Goal: Information Seeking & Learning: Check status

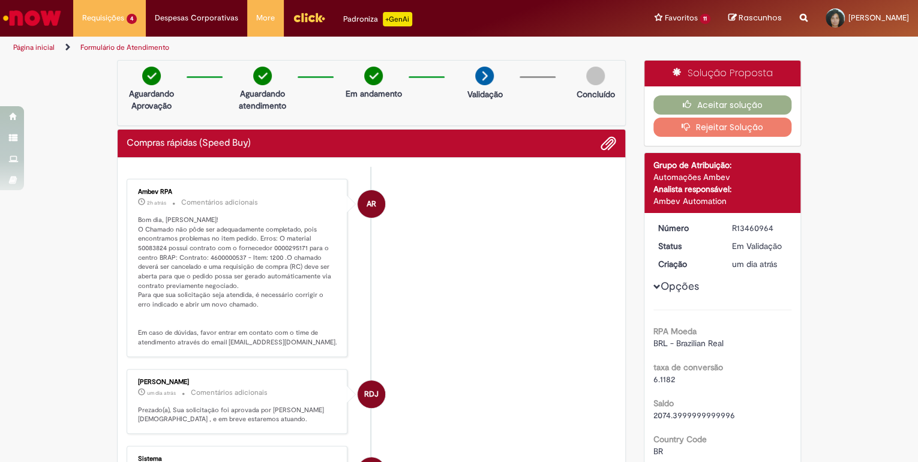
click at [274, 259] on p "Bom dia, [PERSON_NAME]! O Chamado não pôde ser adequadamente completado, pois e…" at bounding box center [238, 282] width 200 height 132
drag, startPoint x: 285, startPoint y: 247, endPoint x: 303, endPoint y: 249, distance: 18.1
click at [303, 249] on p "Bom dia, [PERSON_NAME]! O Chamado não pôde ser adequadamente completado, pois e…" at bounding box center [238, 282] width 200 height 132
copy p "295171"
drag, startPoint x: 204, startPoint y: 255, endPoint x: 241, endPoint y: 258, distance: 37.3
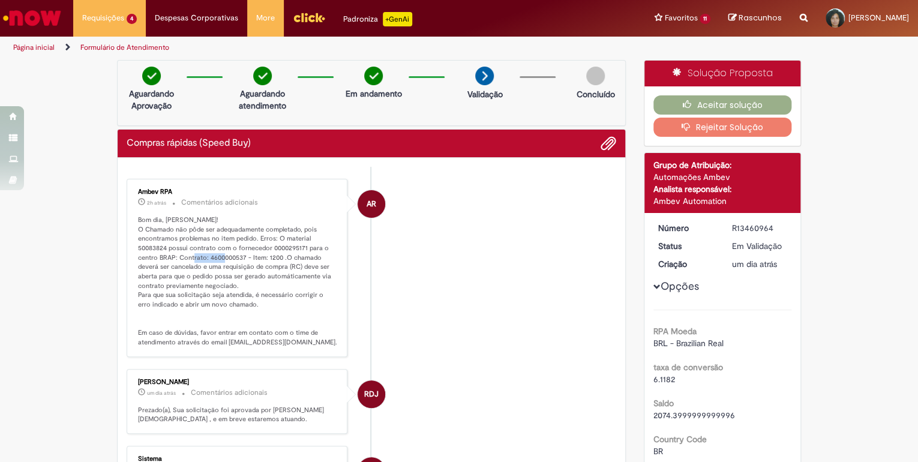
click at [241, 258] on p "Bom dia, [PERSON_NAME]! O Chamado não pôde ser adequadamente completado, pois e…" at bounding box center [238, 282] width 200 height 132
copy p "4600000537"
drag, startPoint x: 284, startPoint y: 245, endPoint x: 303, endPoint y: 247, distance: 18.7
click at [303, 247] on p "Bom dia, [PERSON_NAME]! O Chamado não pôde ser adequadamente completado, pois e…" at bounding box center [238, 282] width 200 height 132
copy p "295171"
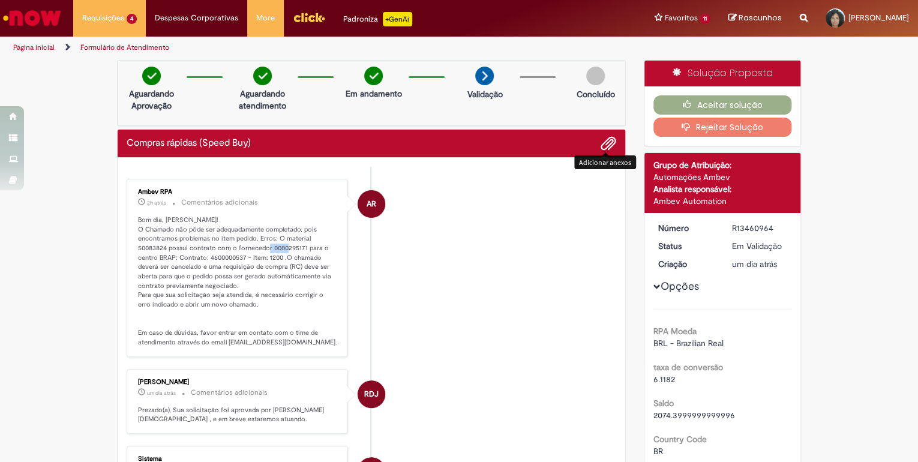
click at [608, 142] on span "Adicionar anexos" at bounding box center [609, 144] width 14 height 14
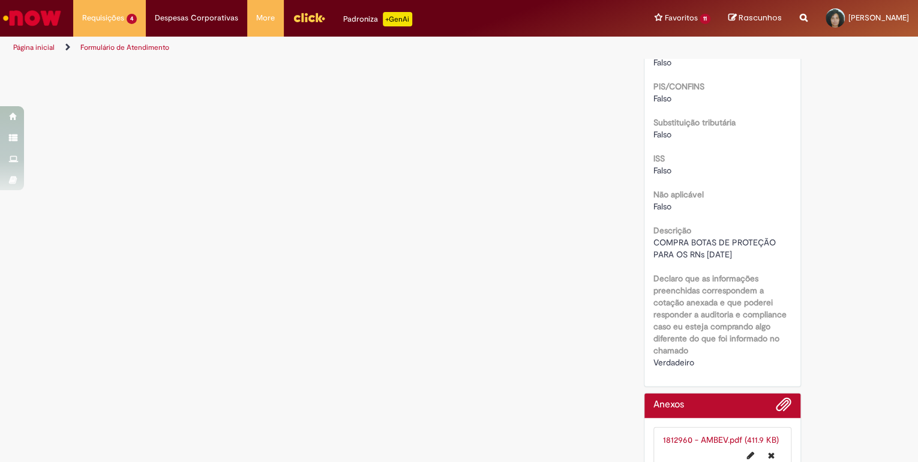
scroll to position [1506, 0]
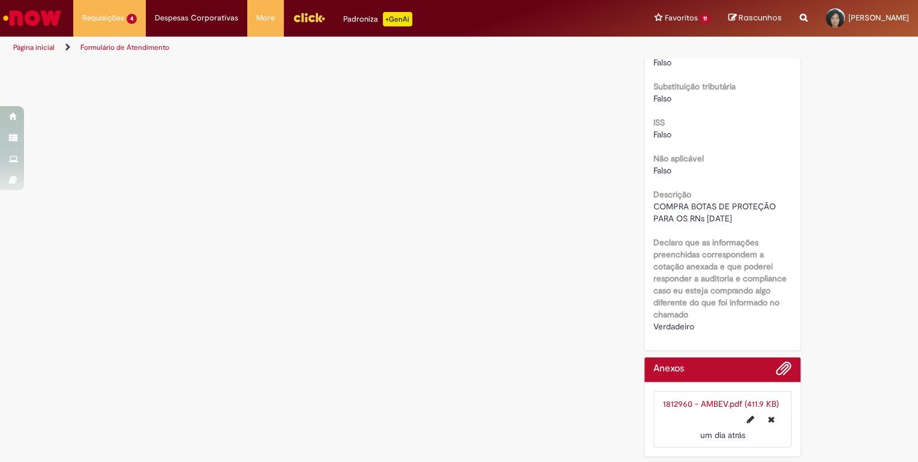
click at [720, 401] on link "1812960 - AMBEV.pdf (411.9 KB)" at bounding box center [721, 404] width 116 height 11
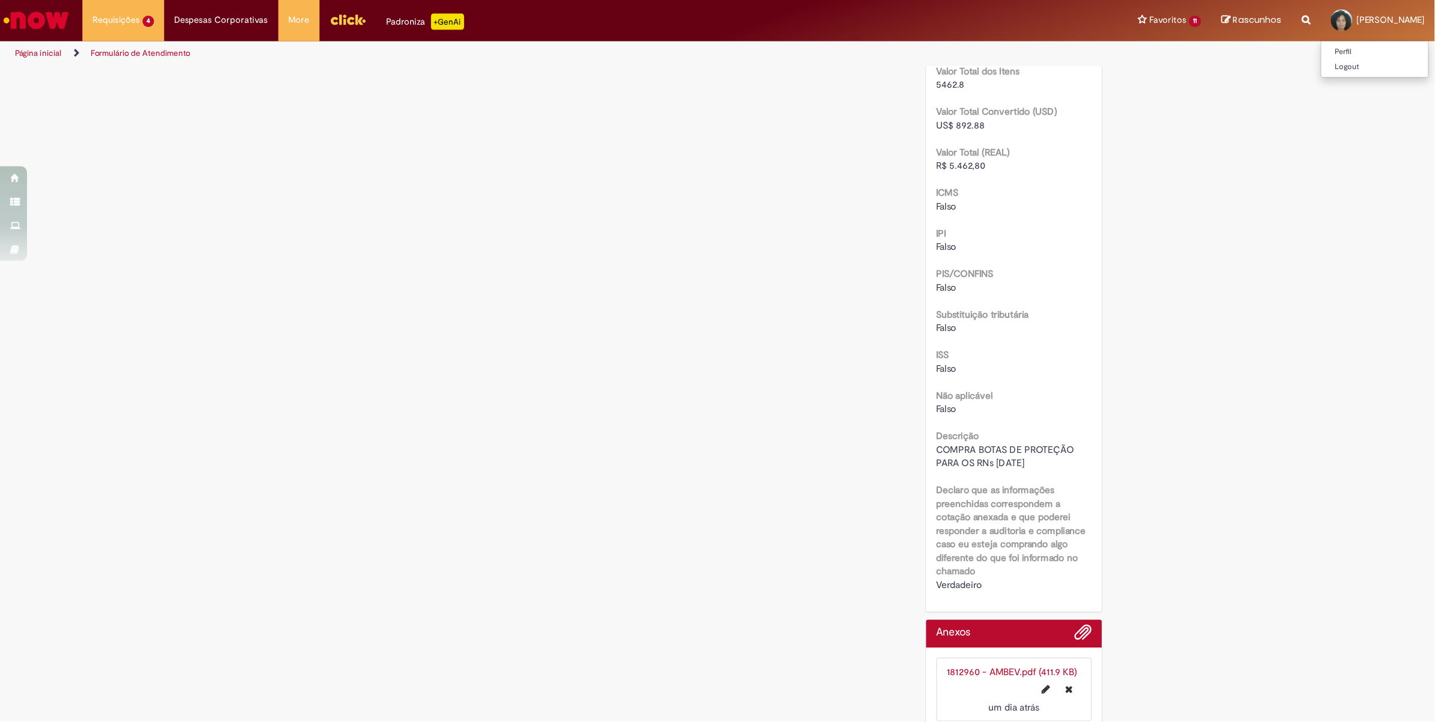
scroll to position [1249, 0]
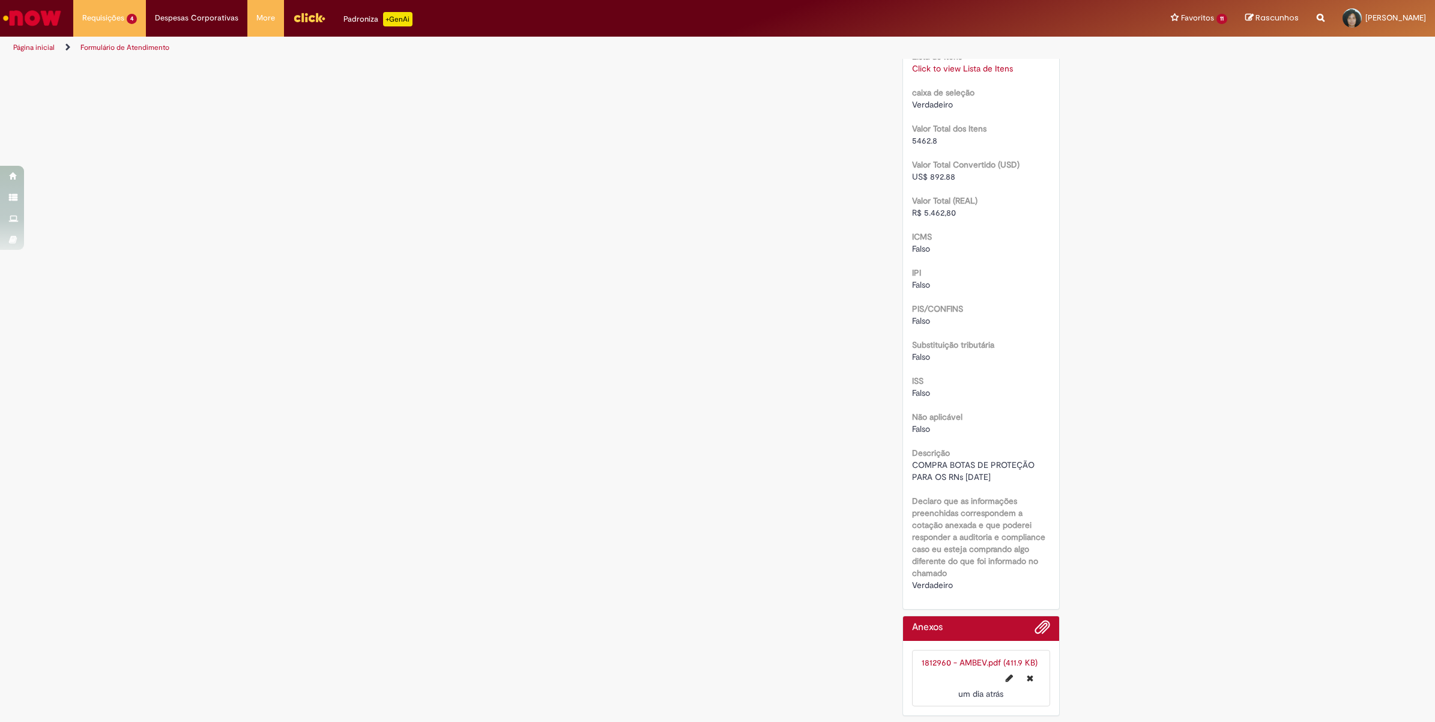
drag, startPoint x: 893, startPoint y: 0, endPoint x: 565, endPoint y: 316, distance: 455.5
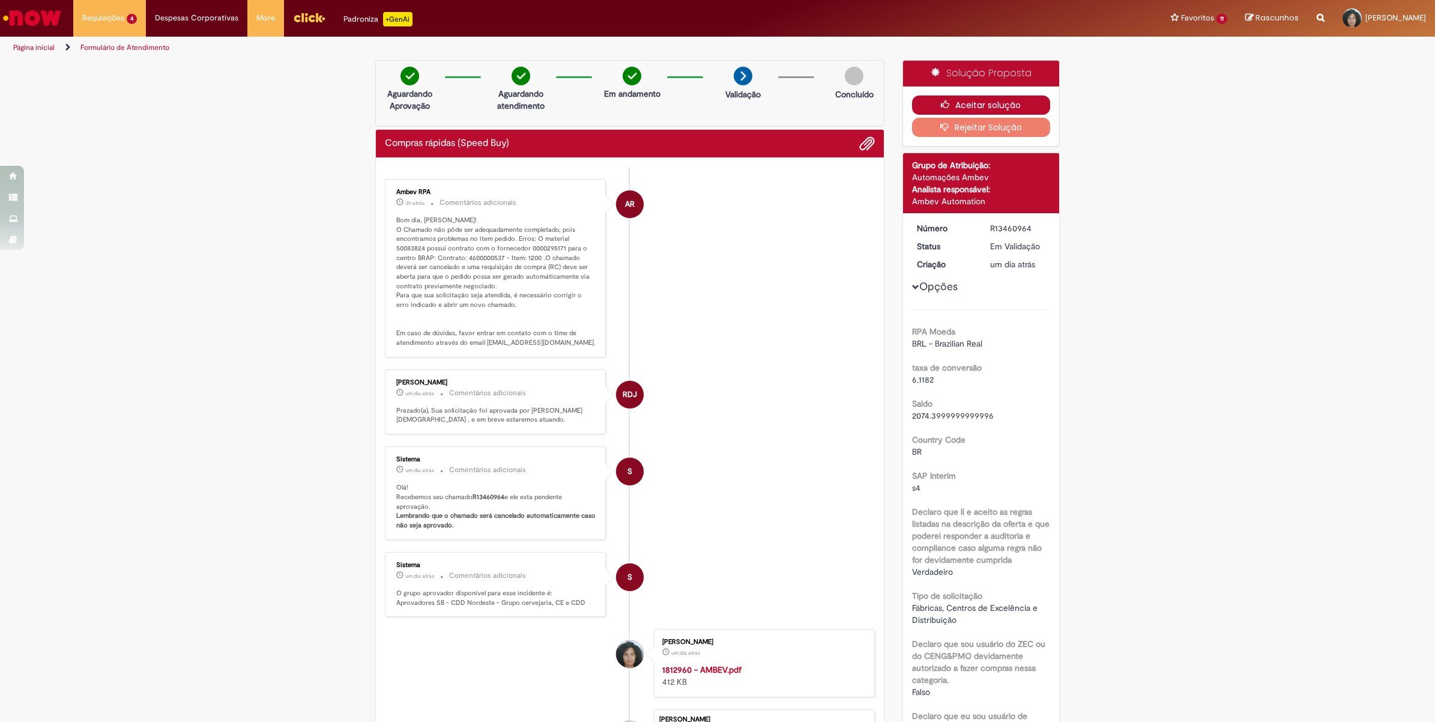
click at [918, 105] on button "Aceitar solução" at bounding box center [981, 104] width 139 height 19
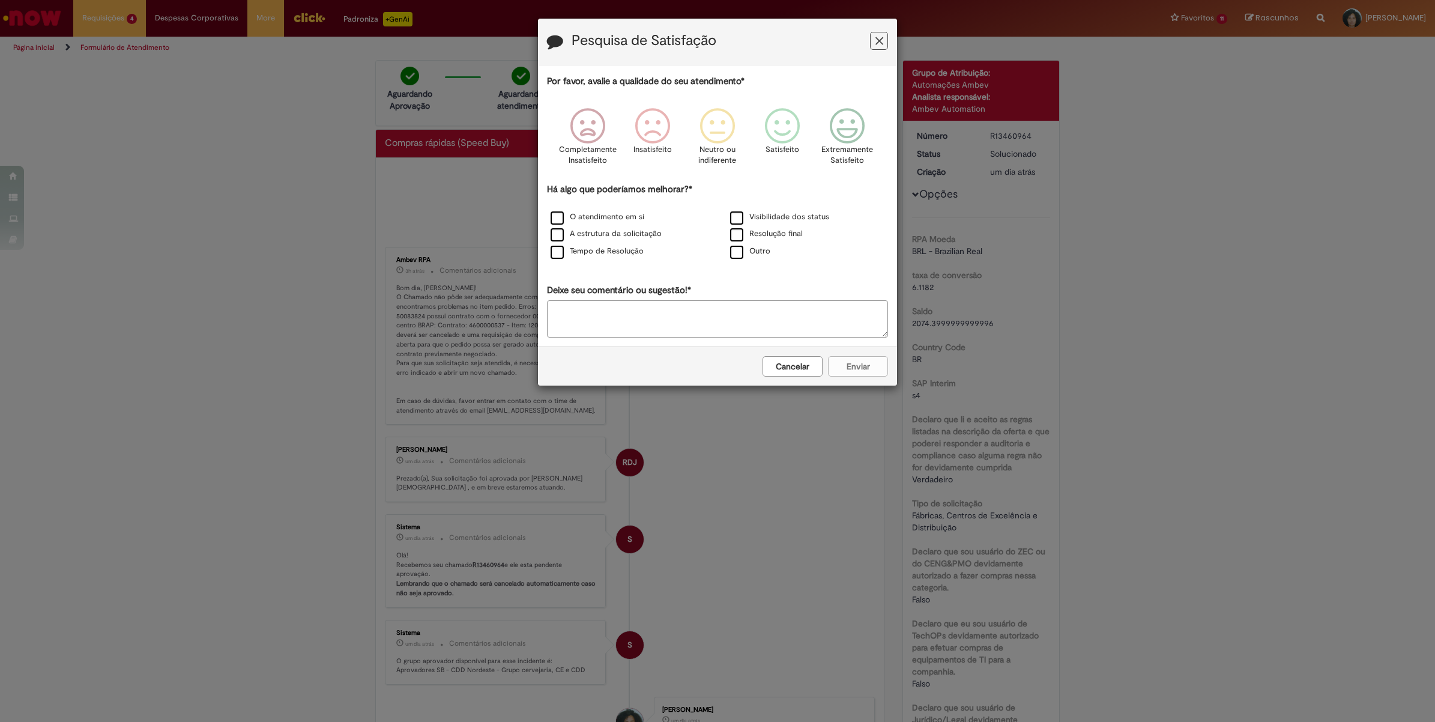
click at [869, 41] on h3 "Pesquisa de Satisfação" at bounding box center [717, 42] width 341 height 19
click at [878, 42] on icon "Feedback" at bounding box center [879, 41] width 8 height 13
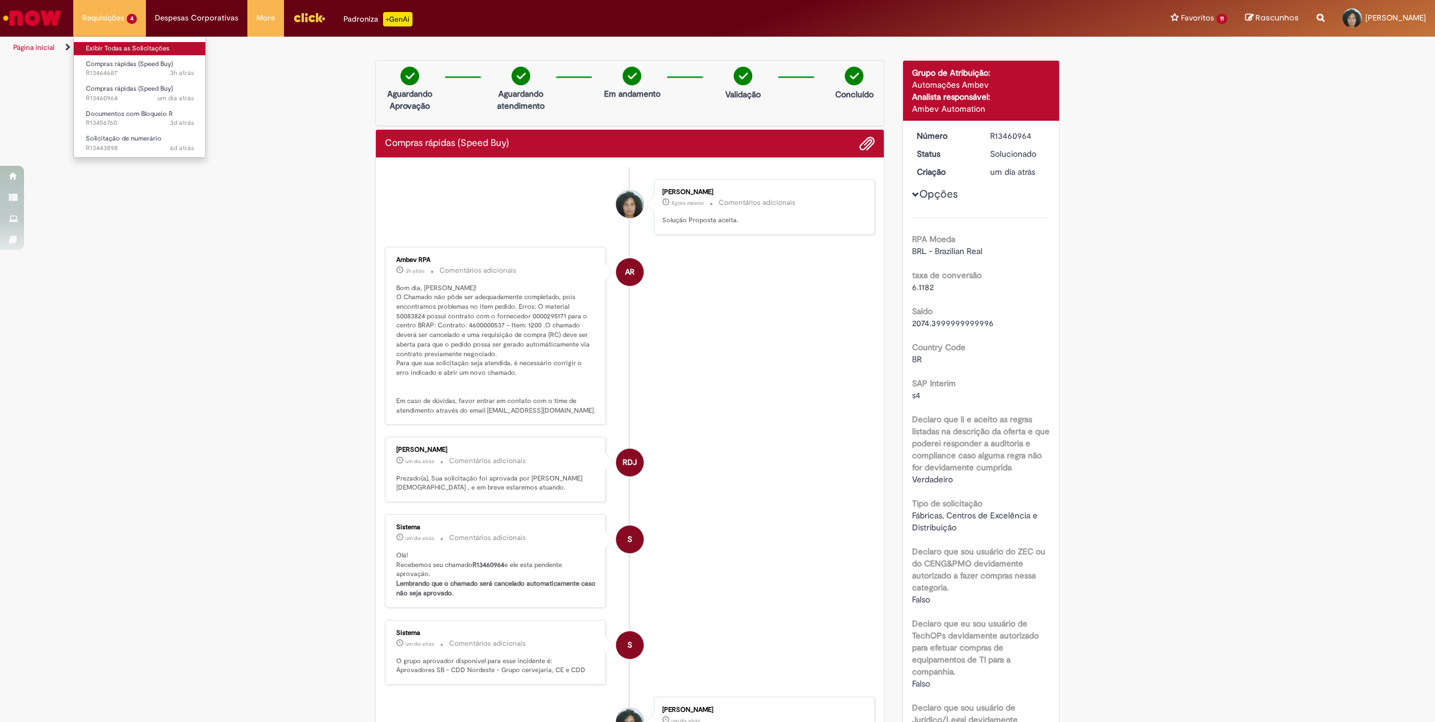
click at [127, 47] on link "Exibir Todas as Solicitações" at bounding box center [140, 48] width 132 height 13
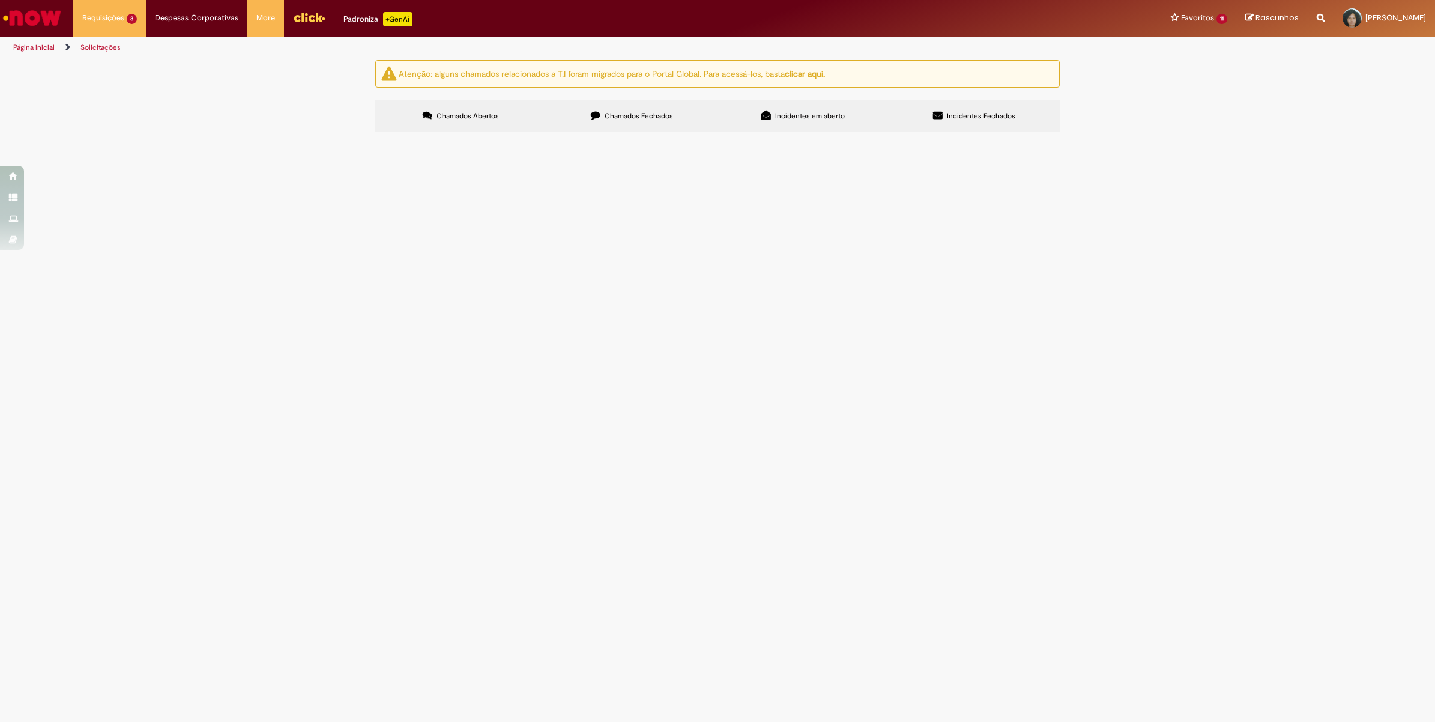
click at [0, 0] on span "GAS GLP GRANEL IND - EMPILHADEIRA (NF 10741) [DATE]" at bounding box center [0, 0] width 0 height 0
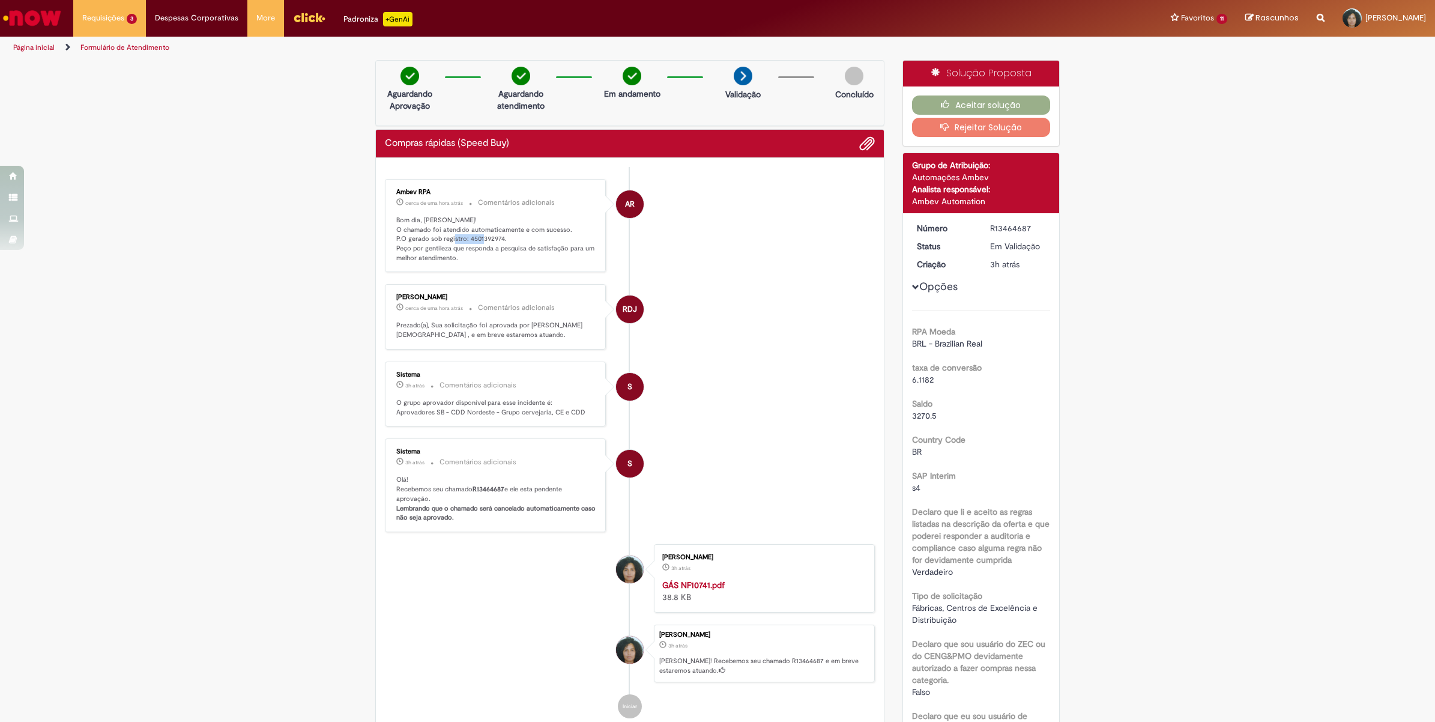
drag, startPoint x: 462, startPoint y: 238, endPoint x: 496, endPoint y: 238, distance: 34.2
click at [496, 238] on p "Bom dia, [PERSON_NAME]! O chamado foi atendido automaticamente e com sucesso. P…" at bounding box center [496, 239] width 200 height 47
copy p "4501392974"
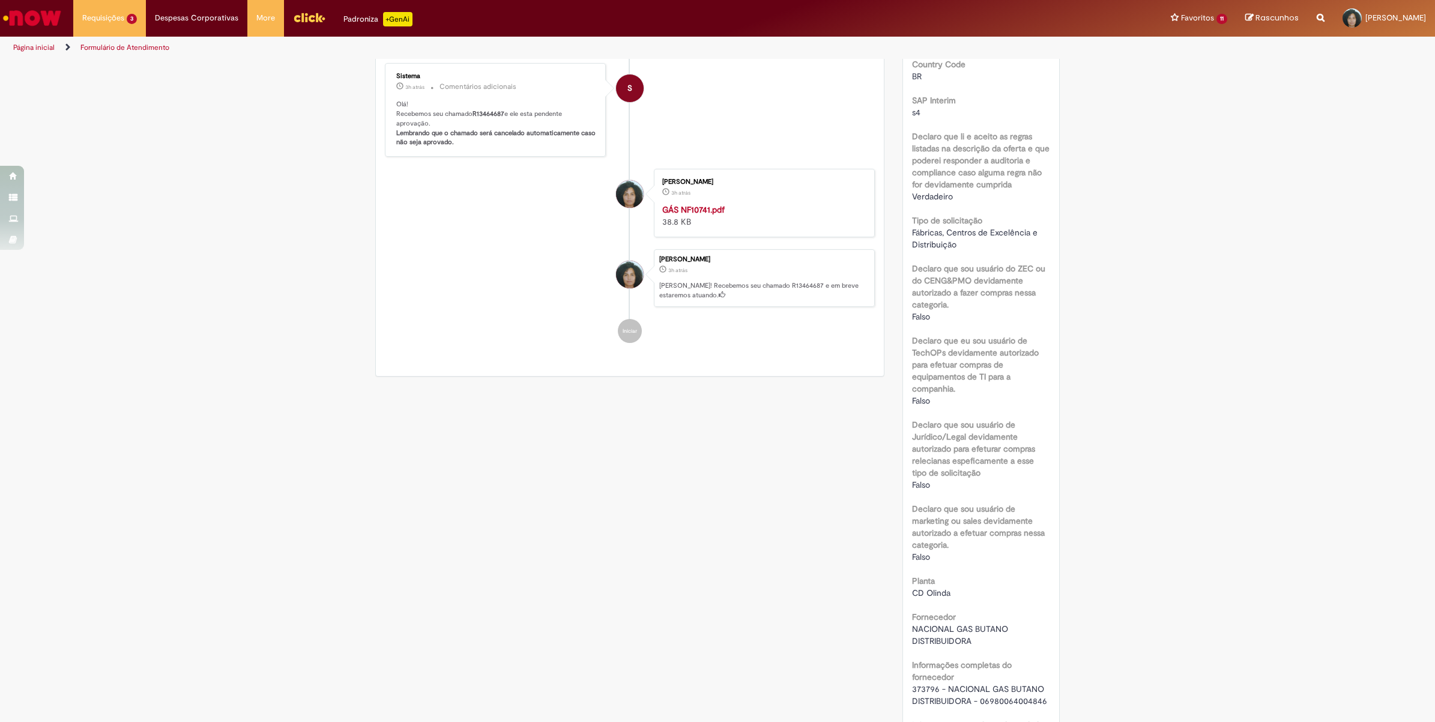
scroll to position [750, 0]
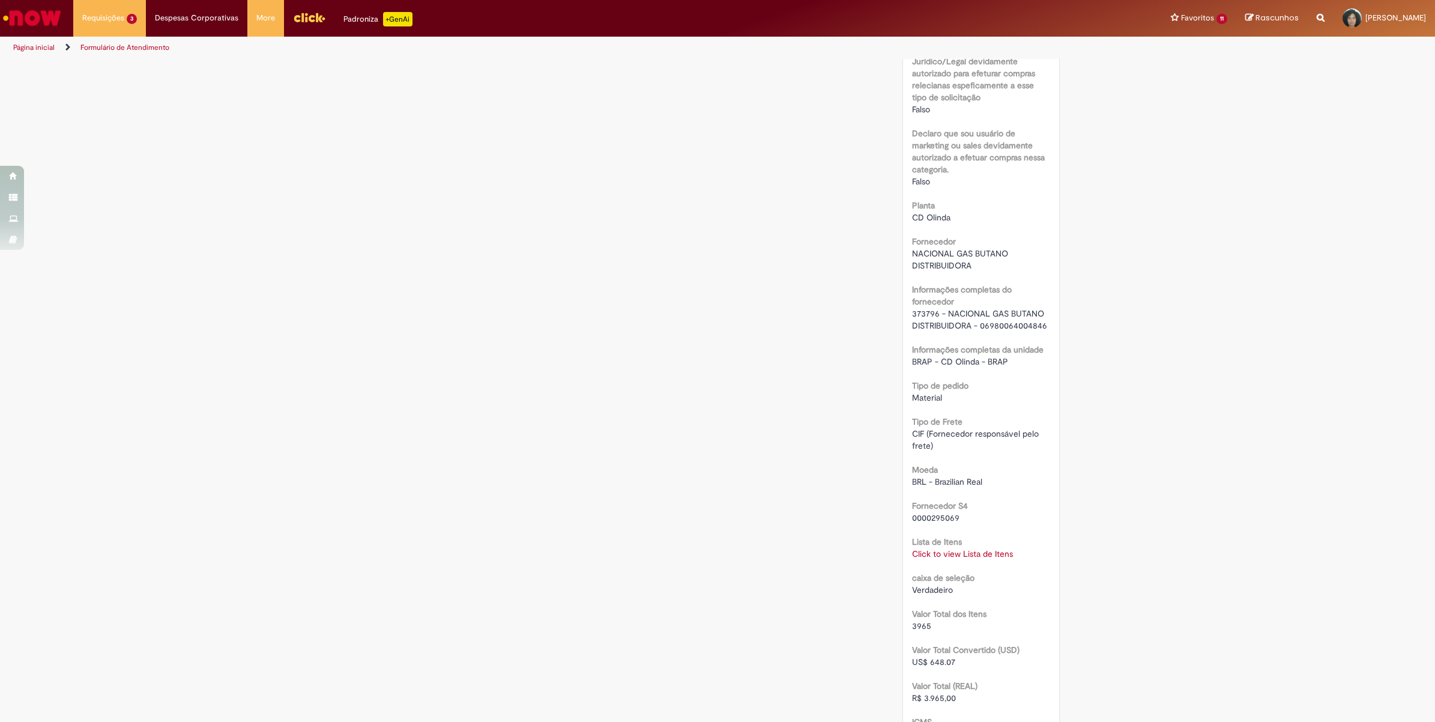
click at [918, 462] on link "Click to view Lista de Itens" at bounding box center [962, 553] width 101 height 11
drag, startPoint x: 907, startPoint y: 476, endPoint x: 944, endPoint y: 478, distance: 36.7
click at [918, 462] on td "50314850" at bounding box center [963, 489] width 119 height 46
copy td "50314850"
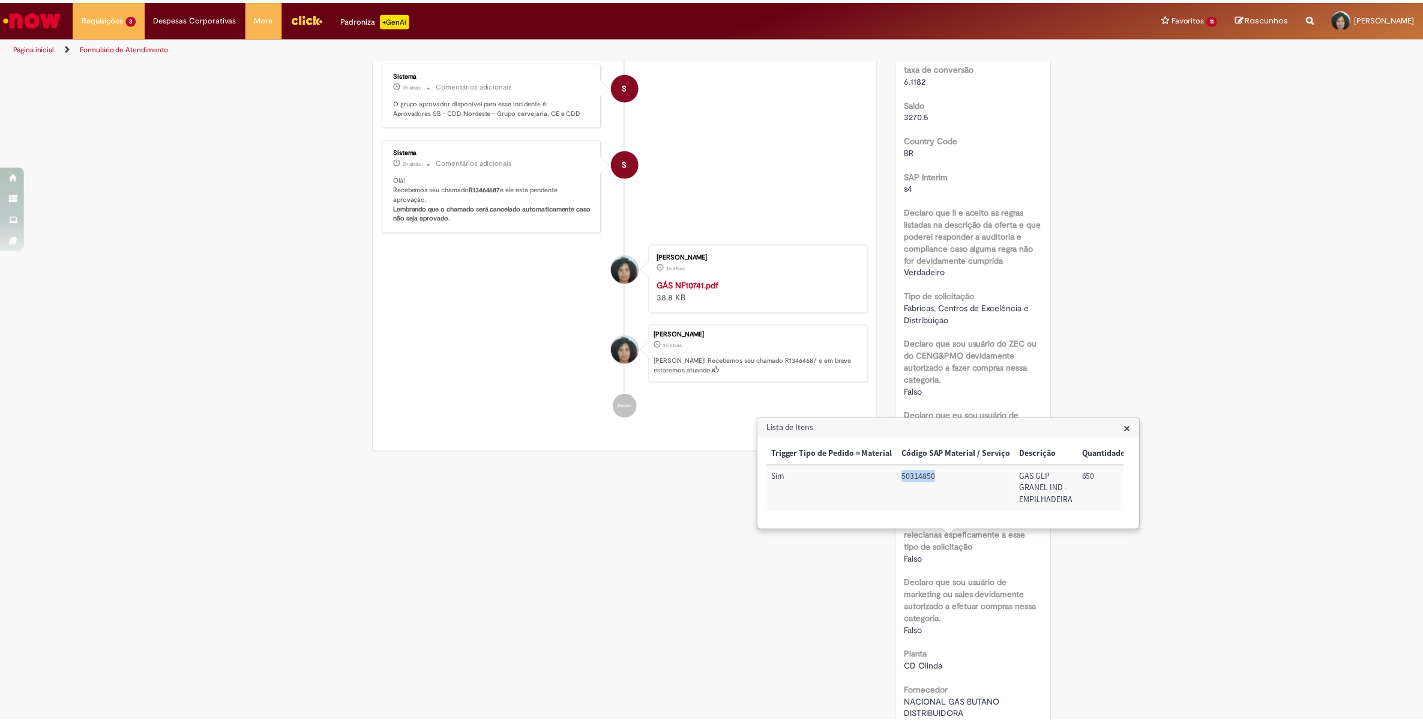
scroll to position [0, 0]
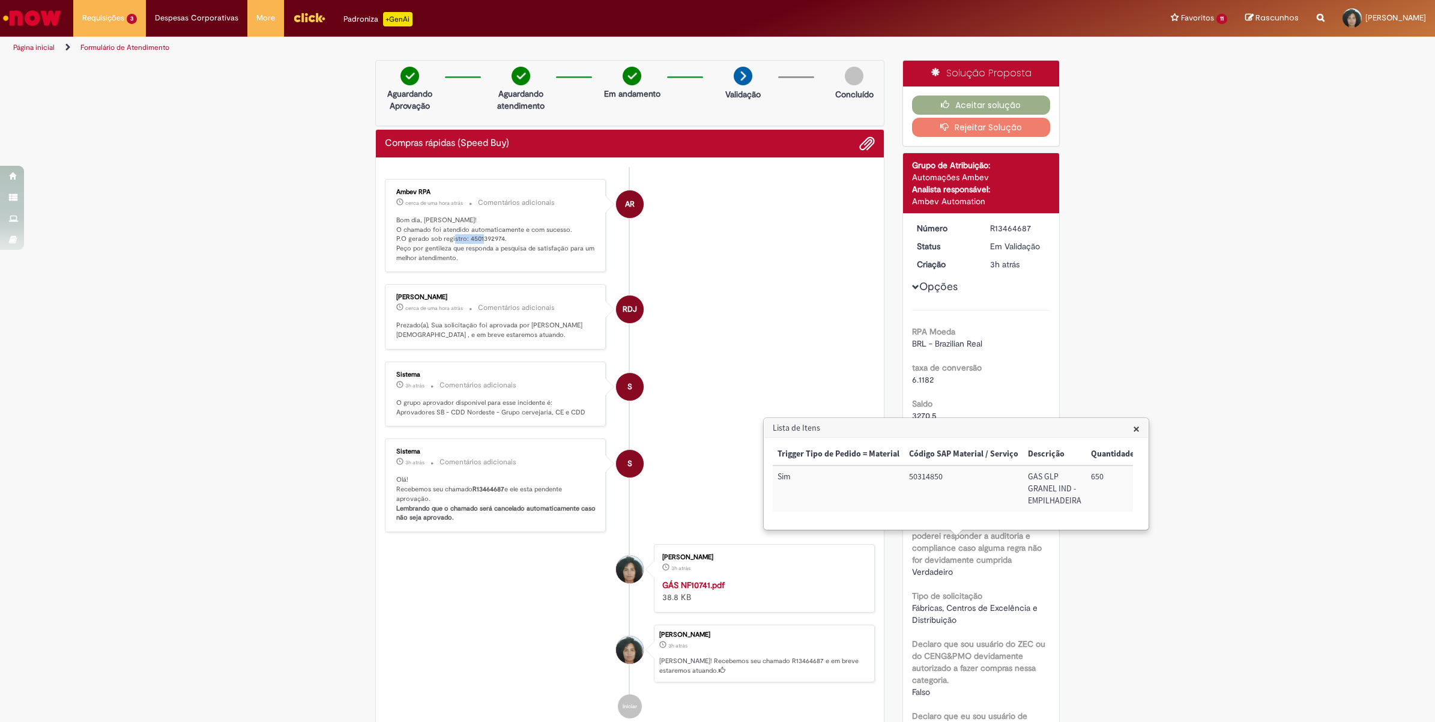
drag, startPoint x: 462, startPoint y: 237, endPoint x: 496, endPoint y: 238, distance: 34.2
click at [496, 238] on p "Bom dia, [PERSON_NAME]! O chamado foi atendido automaticamente e com sucesso. P…" at bounding box center [496, 239] width 200 height 47
copy p "4501392974"
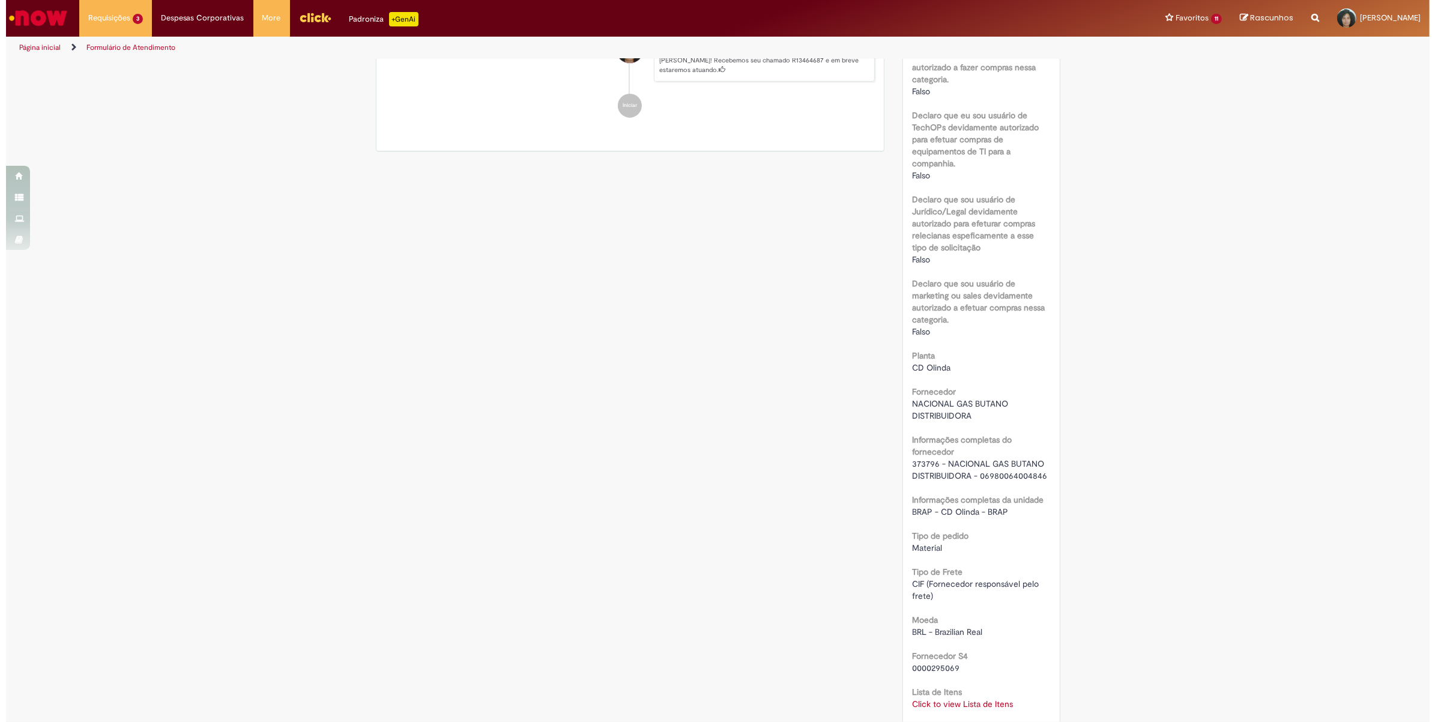
scroll to position [675, 0]
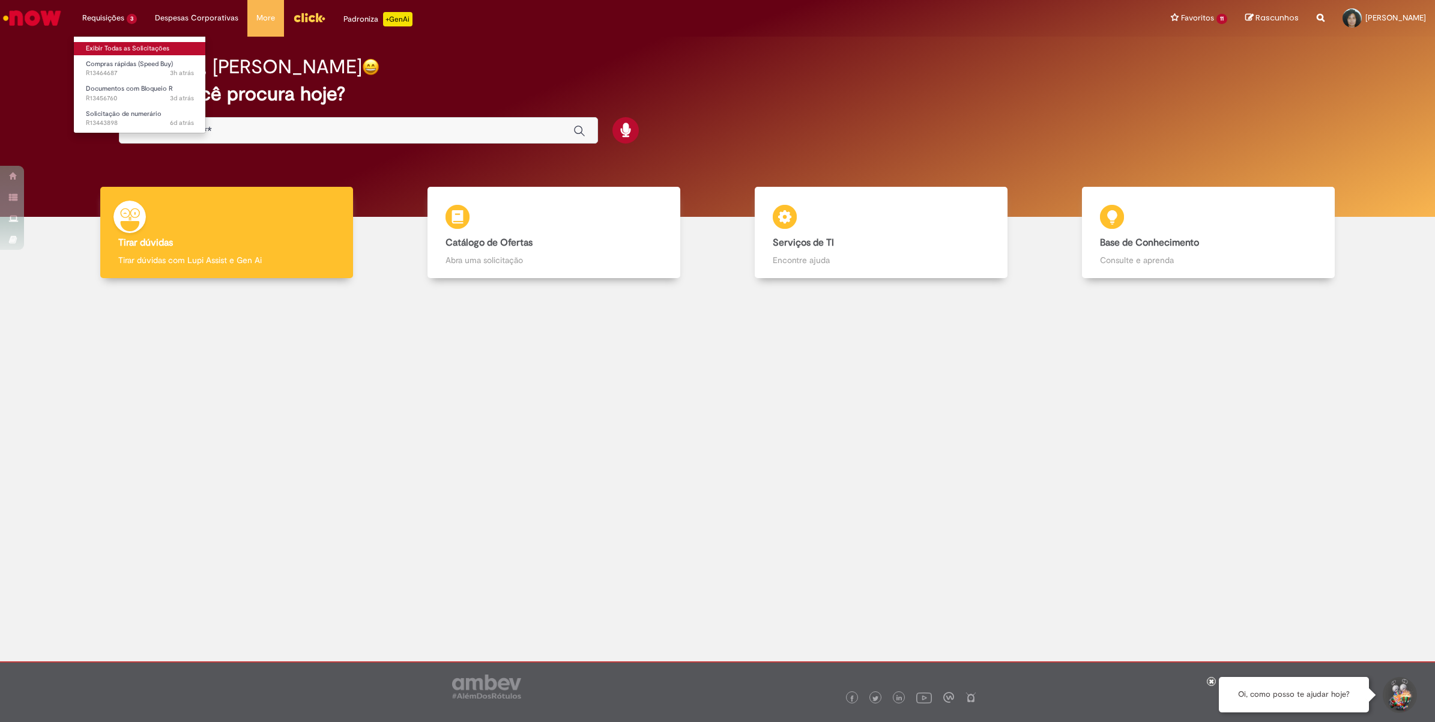
click at [124, 47] on link "Exibir Todas as Solicitações" at bounding box center [140, 48] width 132 height 13
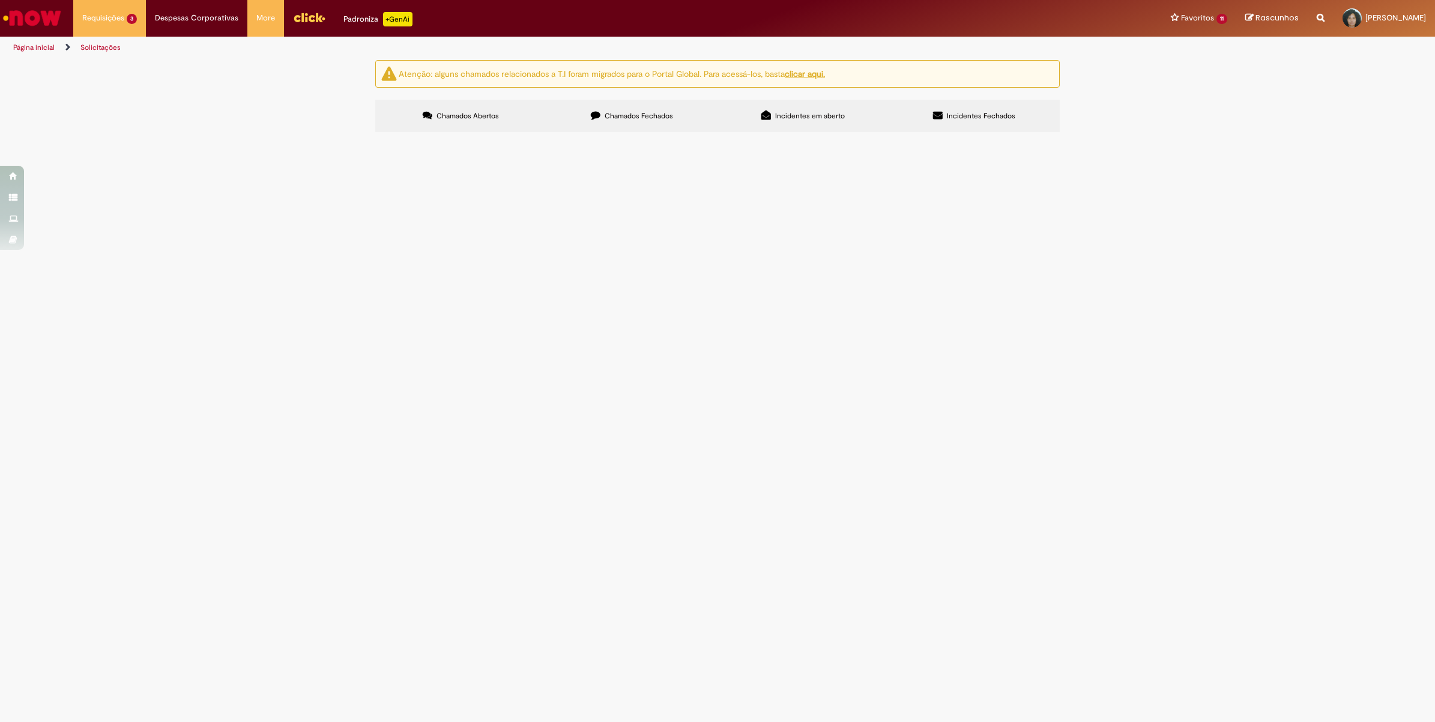
click at [613, 119] on span "Chamados Fechados" at bounding box center [639, 116] width 68 height 10
click at [0, 0] on input "Pesquisar" at bounding box center [0, 0] width 0 height 0
type input "*********"
click at [0, 0] on button "Pesquisar" at bounding box center [0, 0] width 0 height 0
click at [0, 0] on span "BACLOFENO;TEUTO/BACLOFENO10MGCXC20COMP - [DATE]" at bounding box center [0, 0] width 0 height 0
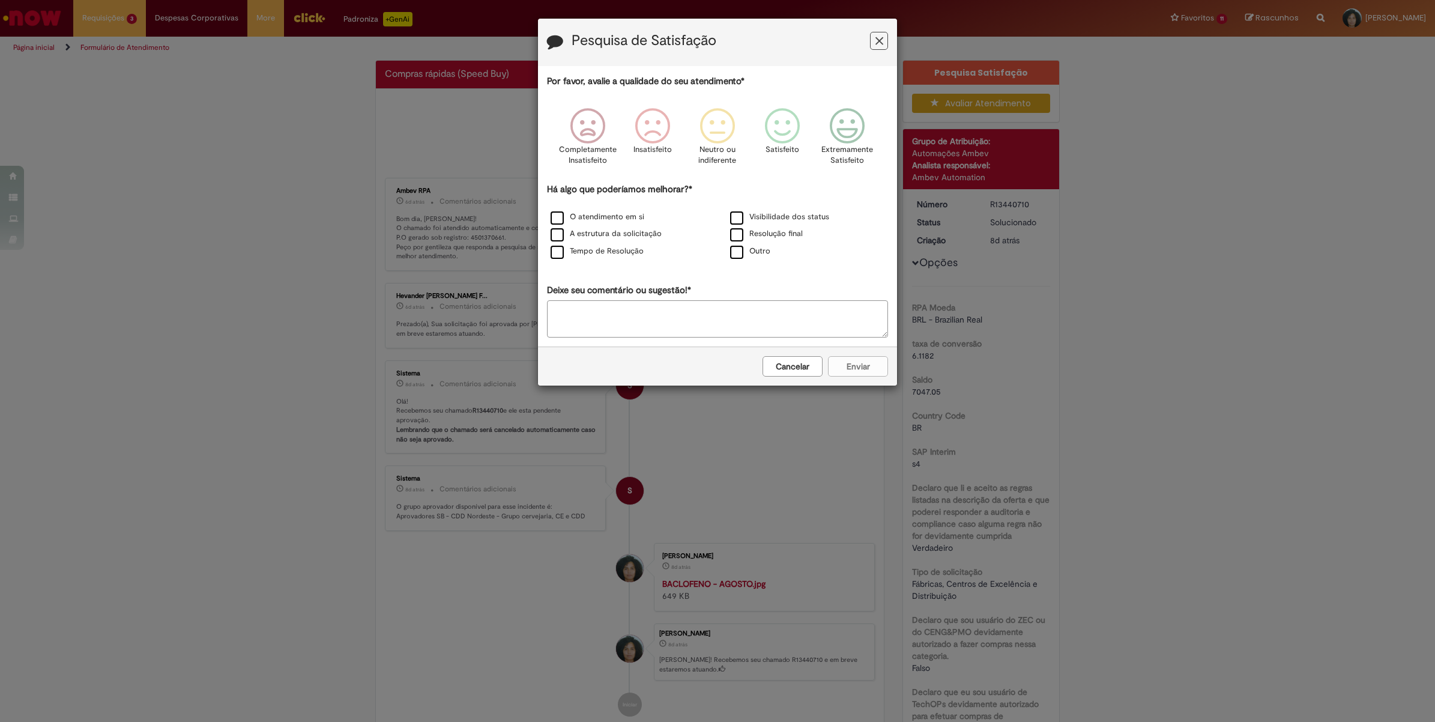
click at [883, 45] on button "Feedback" at bounding box center [879, 41] width 18 height 18
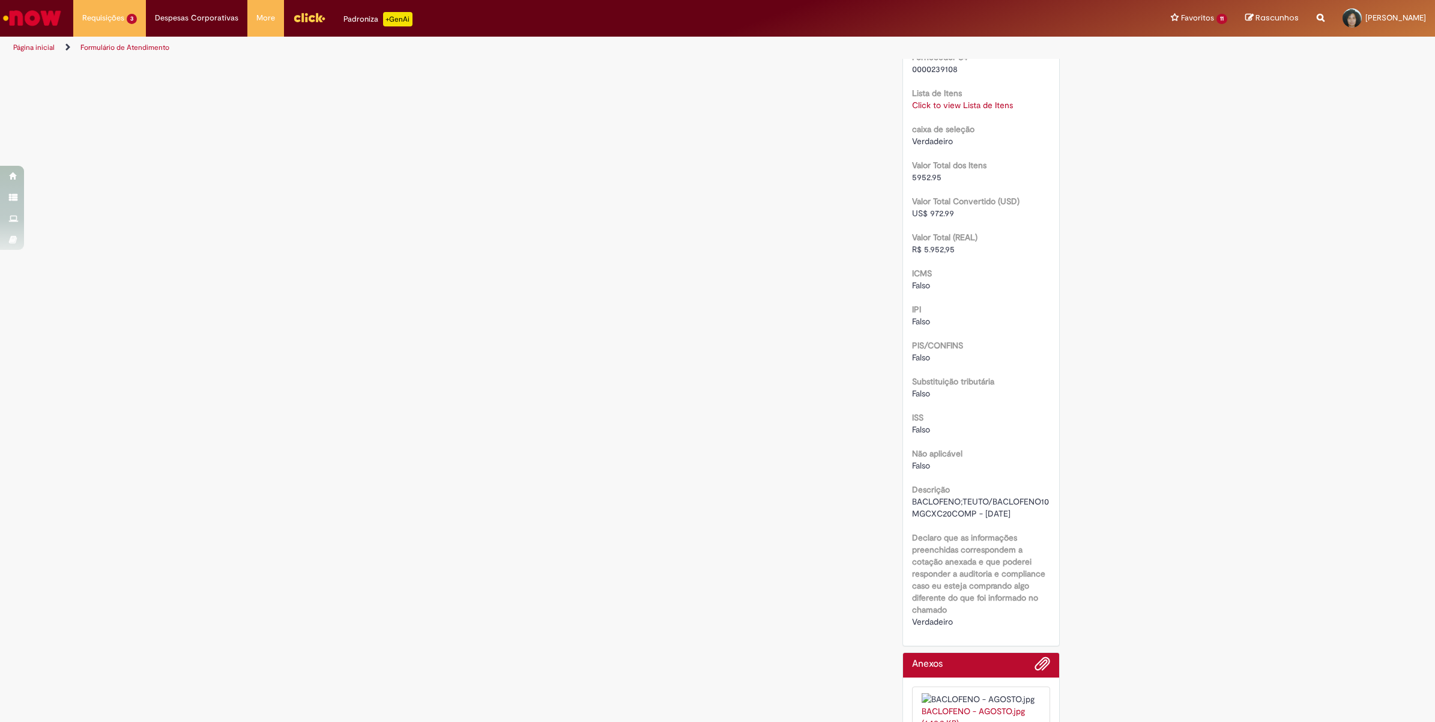
scroll to position [1088, 0]
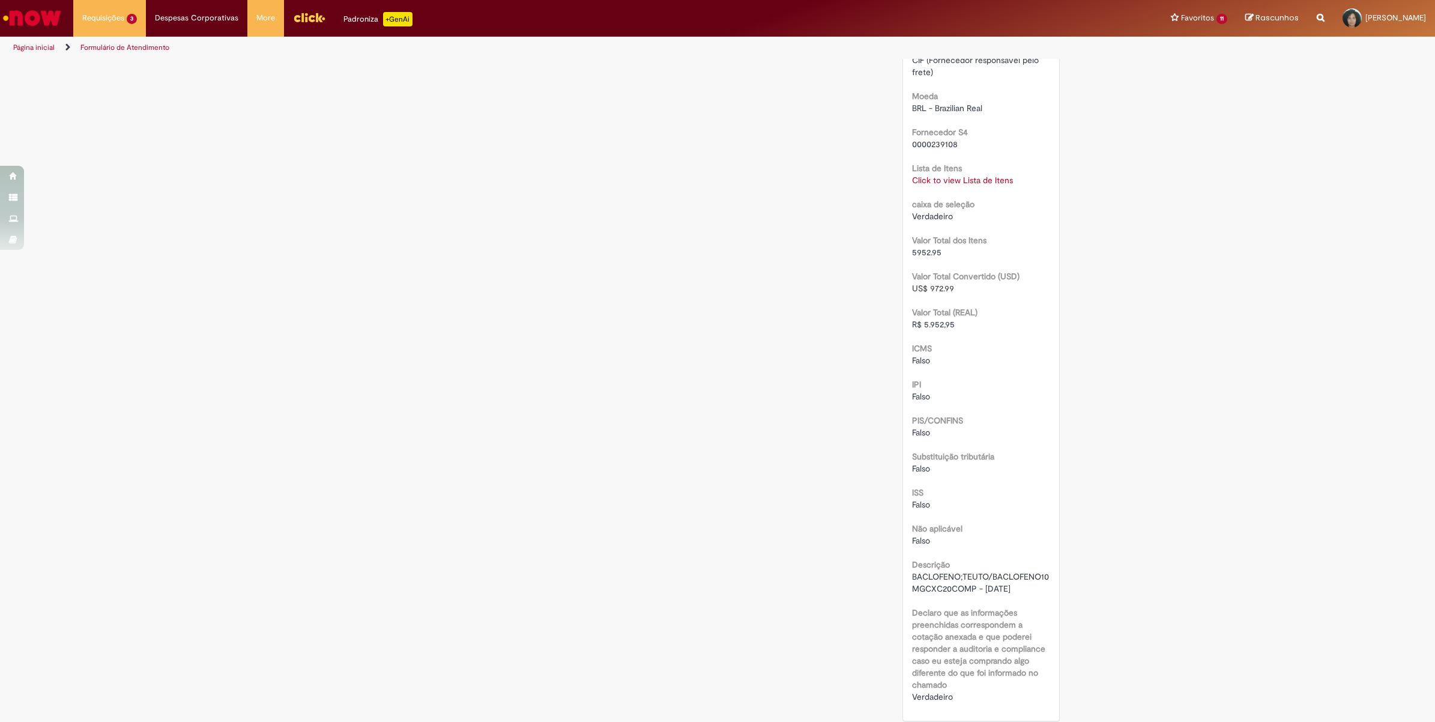
click at [965, 180] on link "Click to view Lista de Itens" at bounding box center [962, 180] width 101 height 11
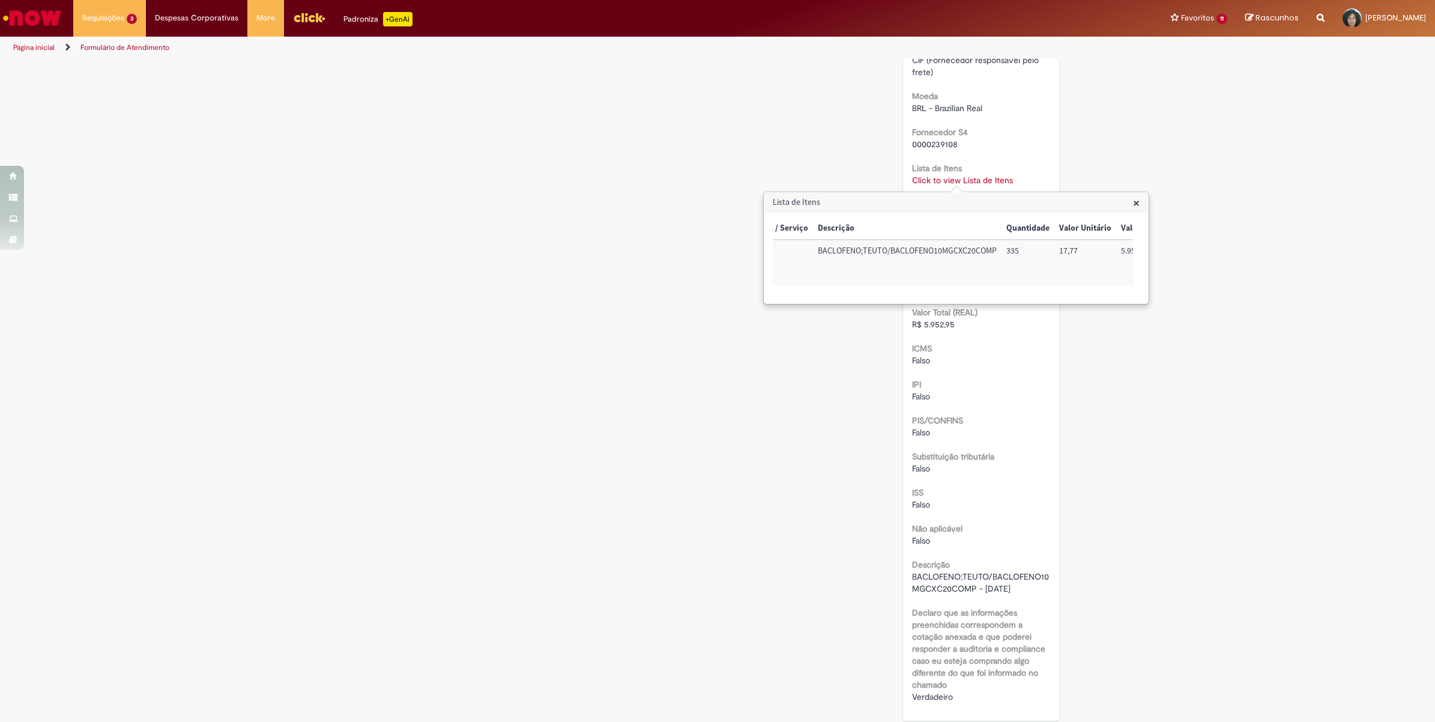
scroll to position [0, 276]
drag, startPoint x: 937, startPoint y: 249, endPoint x: 951, endPoint y: 250, distance: 14.4
click at [951, 250] on td "335" at bounding box center [961, 263] width 53 height 46
copy td "335"
